Goal: Task Accomplishment & Management: Manage account settings

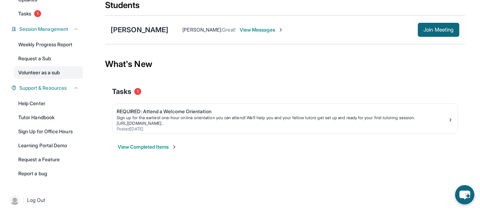
scroll to position [90, 0]
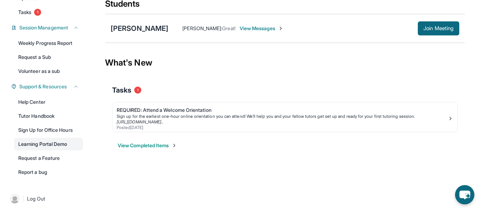
click at [43, 148] on link "Learning Portal Demo" at bounding box center [48, 144] width 69 height 13
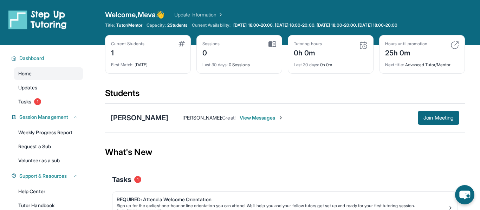
click at [177, 23] on span "2 Students" at bounding box center [177, 25] width 20 height 6
click at [218, 18] on link "Update Information" at bounding box center [198, 14] width 49 height 7
click at [213, 15] on link "Update Information" at bounding box center [198, 14] width 49 height 7
click at [47, 97] on link "Tasks 1" at bounding box center [48, 102] width 69 height 13
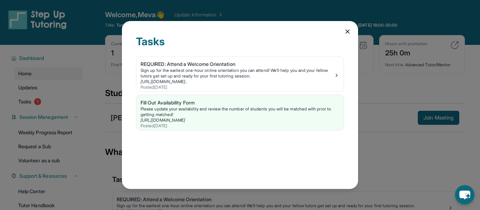
click at [349, 33] on icon at bounding box center [347, 31] width 7 height 7
